Goal: Find specific page/section: Find specific page/section

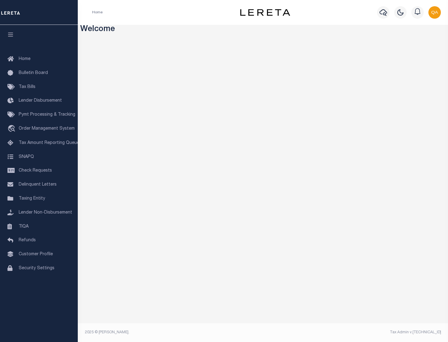
click at [39, 171] on span "Check Requests" at bounding box center [35, 171] width 33 height 4
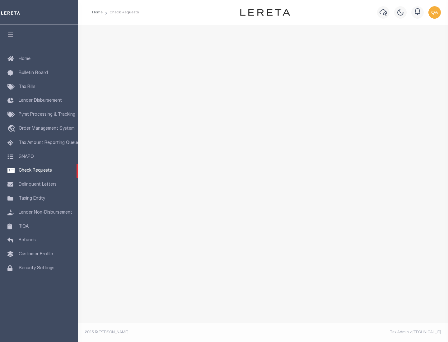
select select "50"
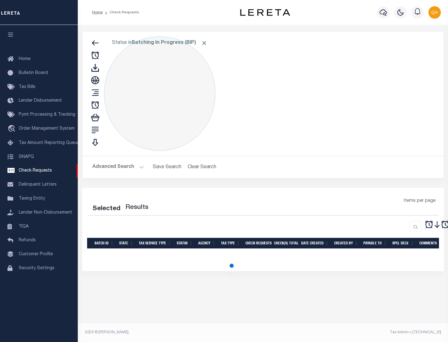
select select "50"
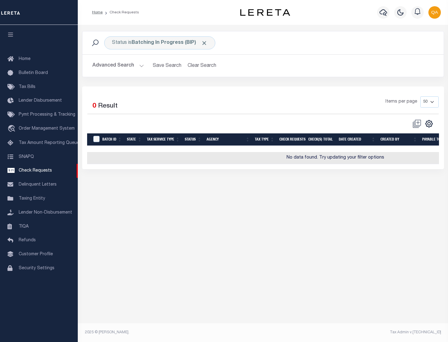
click at [204, 43] on span "Click to Remove" at bounding box center [204, 43] width 7 height 7
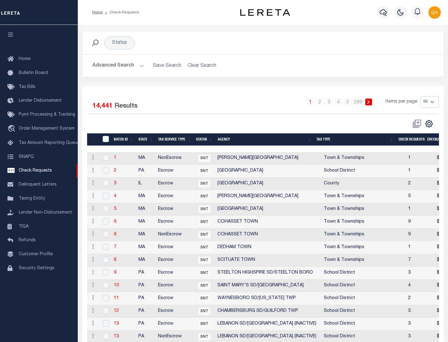
scroll to position [300, 0]
